Goal: Transaction & Acquisition: Subscribe to service/newsletter

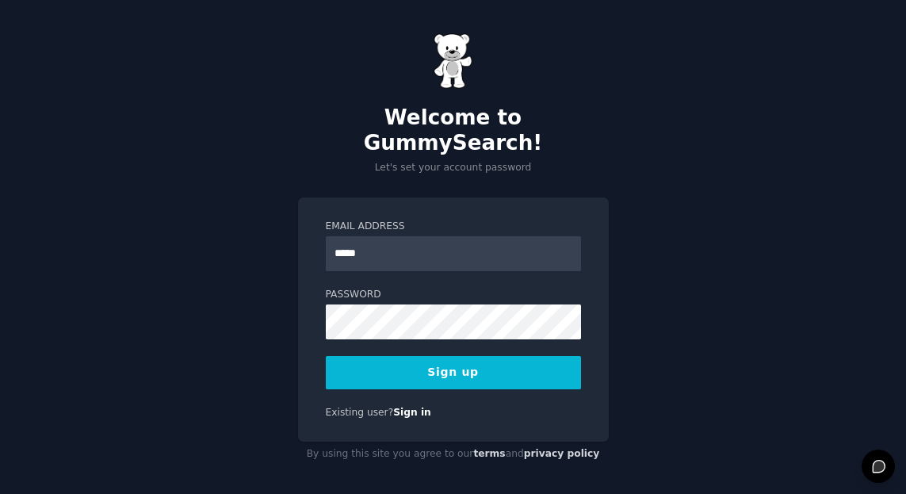
type input "**********"
click at [449, 364] on button "Sign up" at bounding box center [453, 372] width 255 height 33
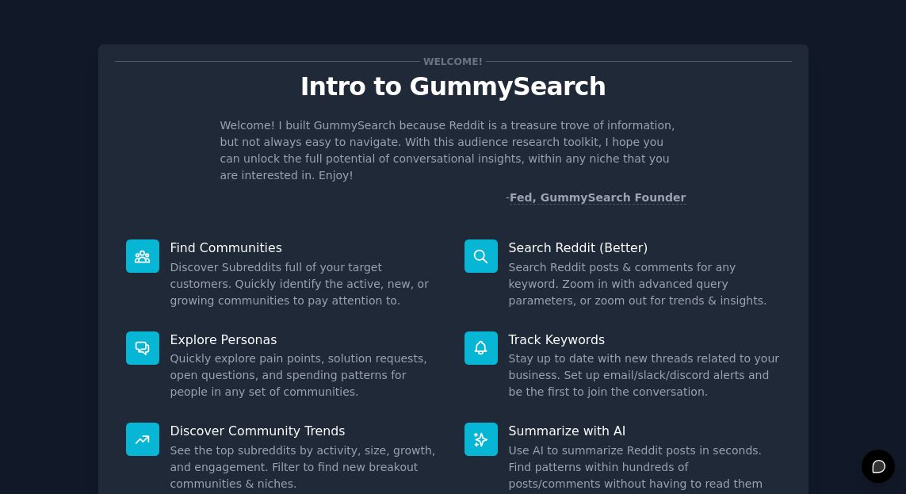
scroll to position [126, 0]
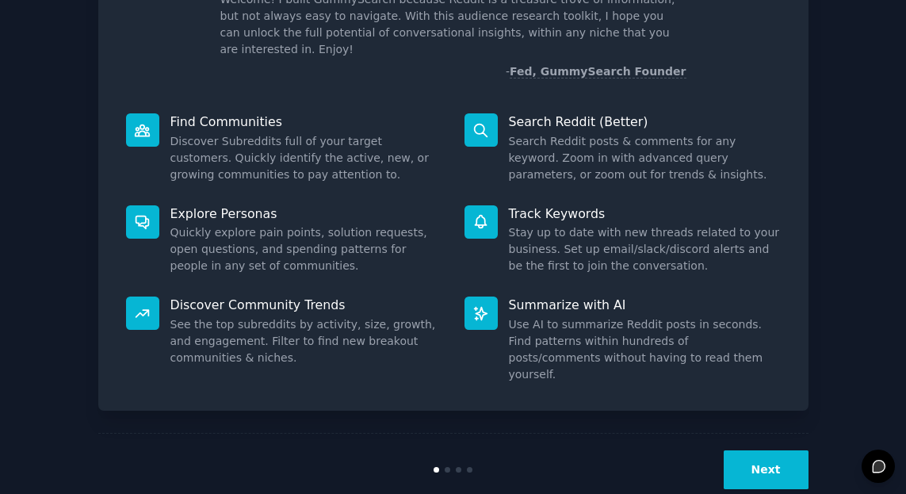
click at [748, 450] on button "Next" at bounding box center [766, 469] width 85 height 39
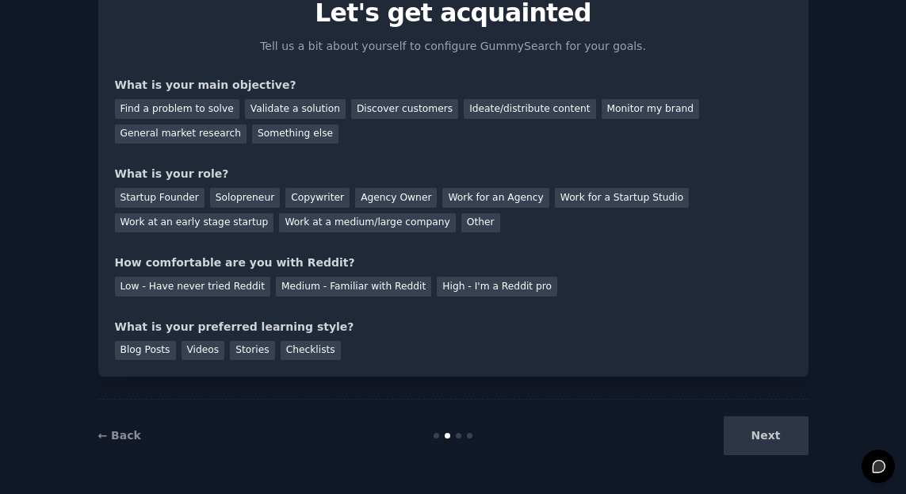
scroll to position [74, 0]
click at [764, 441] on div "Next" at bounding box center [690, 435] width 237 height 39
click at [752, 426] on div "Next" at bounding box center [690, 435] width 237 height 39
click at [763, 439] on div "Next" at bounding box center [690, 435] width 237 height 39
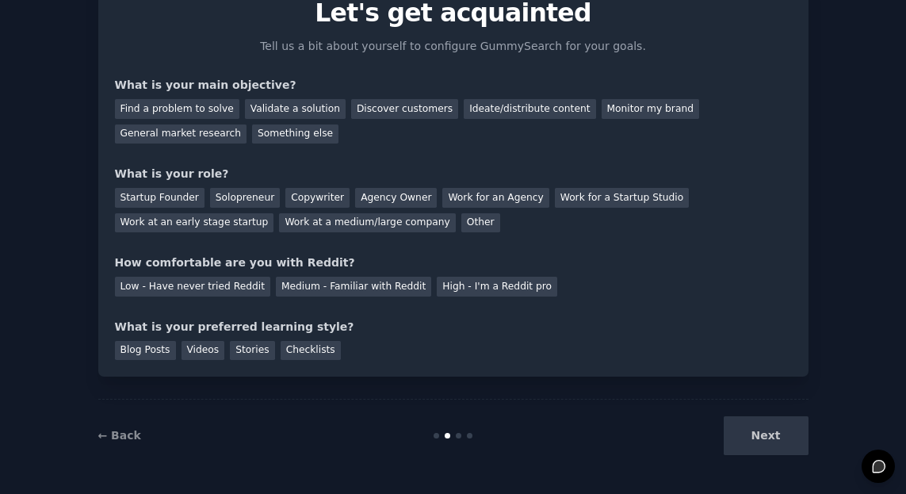
click at [748, 433] on div "Next" at bounding box center [690, 435] width 237 height 39
click at [254, 108] on div "Validate a solution" at bounding box center [295, 109] width 101 height 20
click at [229, 201] on div "Solopreneur" at bounding box center [245, 198] width 70 height 20
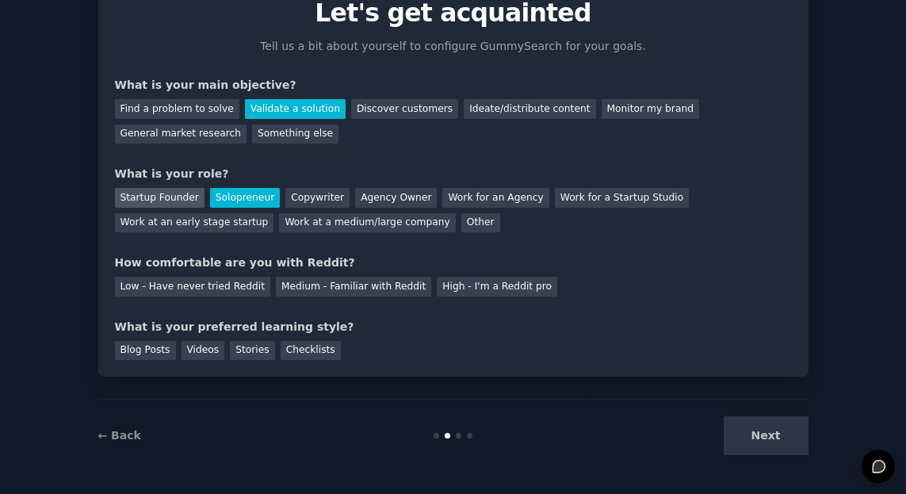
click at [177, 201] on div "Startup Founder" at bounding box center [160, 198] width 90 height 20
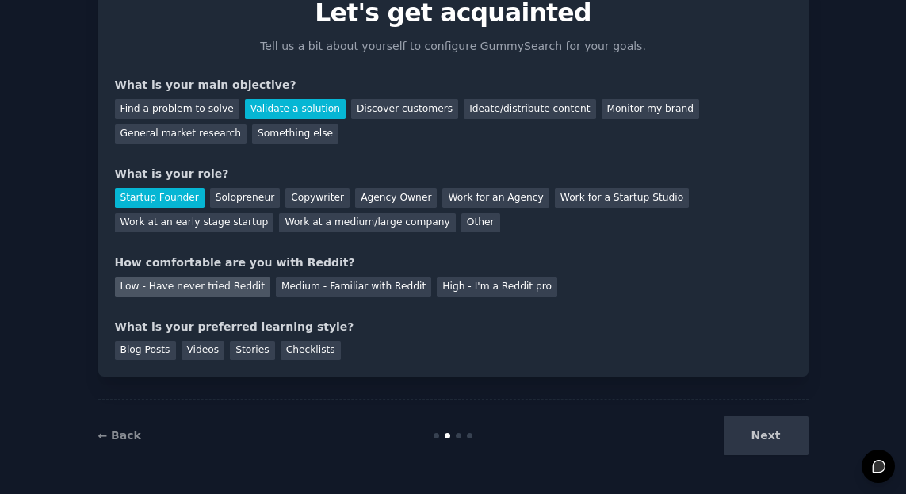
click at [236, 288] on div "Low - Have never tried Reddit" at bounding box center [192, 287] width 155 height 20
click at [154, 349] on div "Blog Posts" at bounding box center [145, 351] width 61 height 20
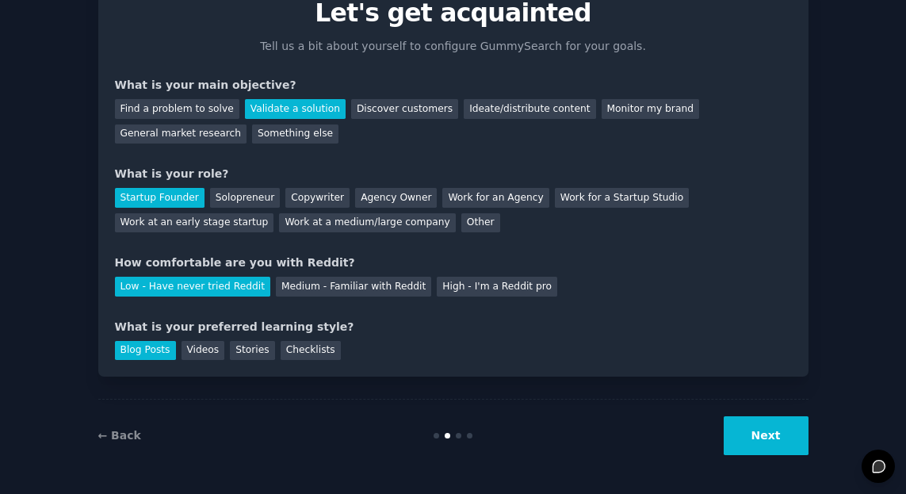
click at [752, 419] on button "Next" at bounding box center [766, 435] width 85 height 39
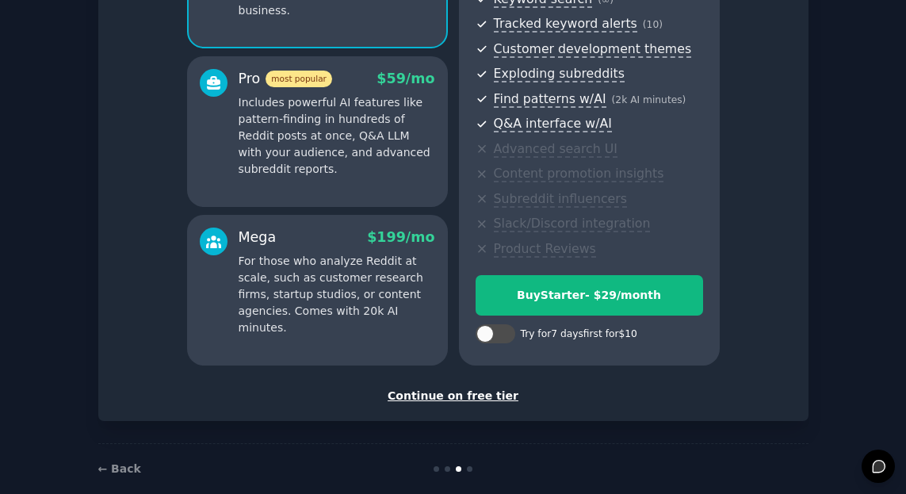
scroll to position [248, 0]
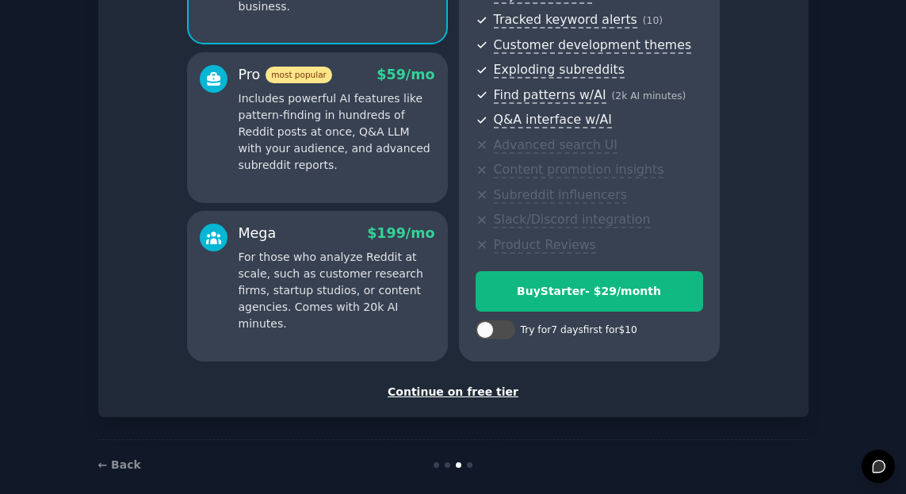
click at [488, 391] on div "Continue on free tier" at bounding box center [453, 392] width 677 height 17
